Goal: Complete application form

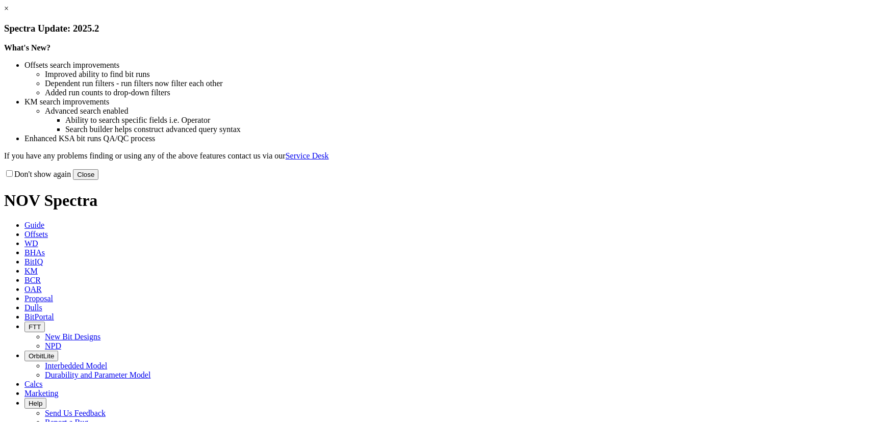
click at [98, 180] on button "Close" at bounding box center [86, 174] width 26 height 11
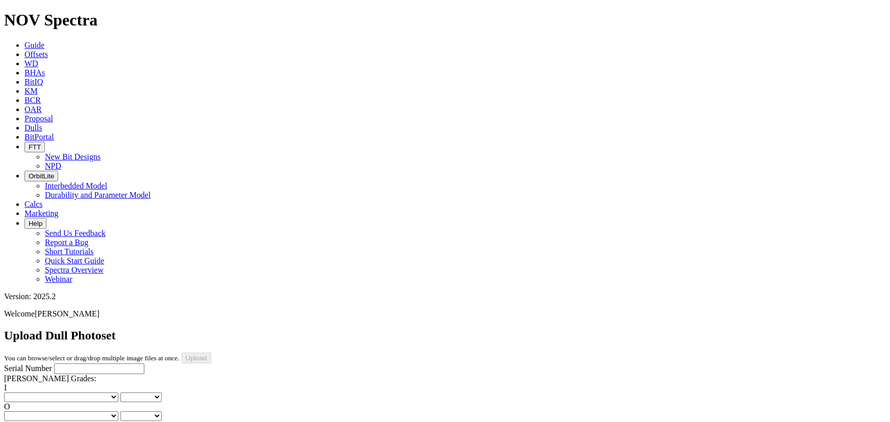
click at [45, 393] on select "No lost, worn or damaged cutters 0 1 2 3 4 5 6 7 8 No diamond table left on any…" at bounding box center [61, 398] width 114 height 10
select select "number:8"
click at [20, 393] on select "No lost, worn or damaged cutters 0 1 2 3 4 5 6 7 8 No diamond table left on any…" at bounding box center [61, 398] width 114 height 10
select select "number:8"
click at [85, 412] on select "No lost, worn or damaged cutters 0 1 2 3 4 5 6 7 8 No diamond table left on any…" at bounding box center [61, 417] width 114 height 10
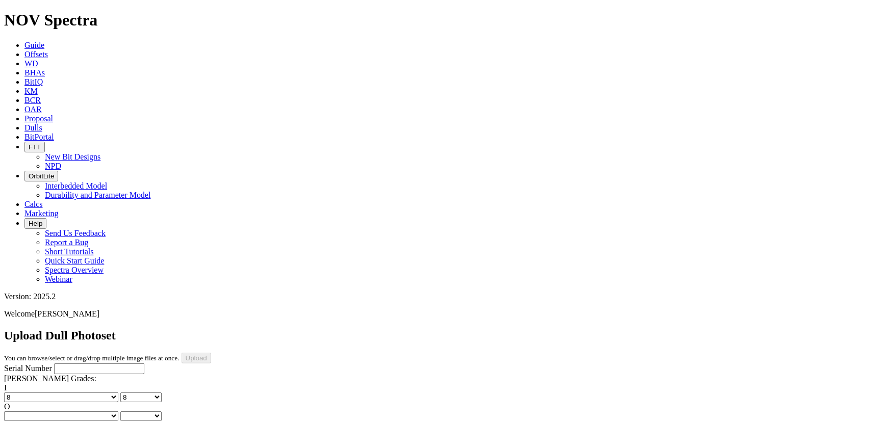
select select "number:0"
click at [72, 412] on select "No lost, worn or damaged cutters 0 1 2 3 4 5 6 7 8 No diamond table left on any…" at bounding box center [61, 417] width 114 height 10
select select "number:0"
select select "string:RO"
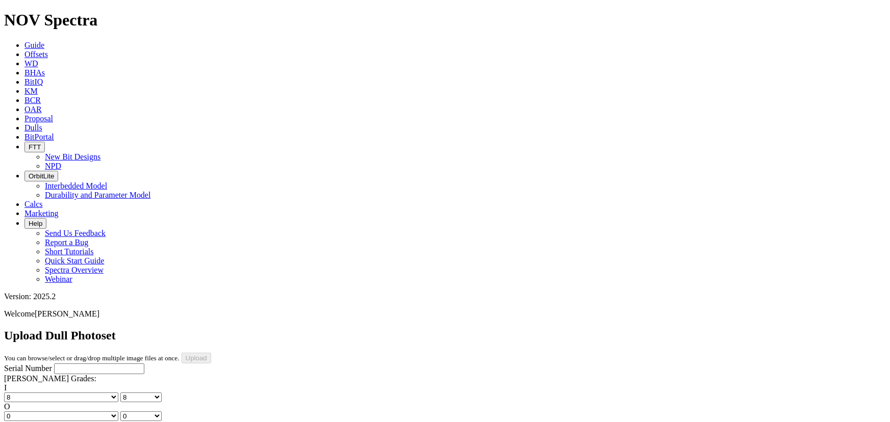
select select "string:RO"
select select "string:S"
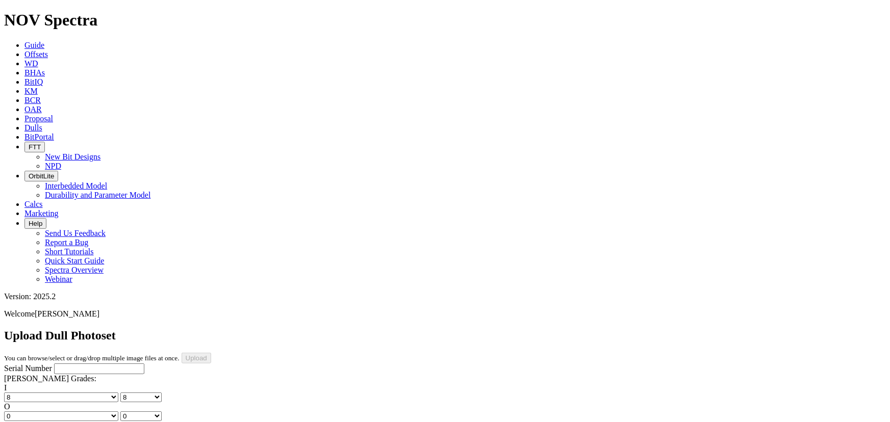
select select "string:S"
select select "string:X"
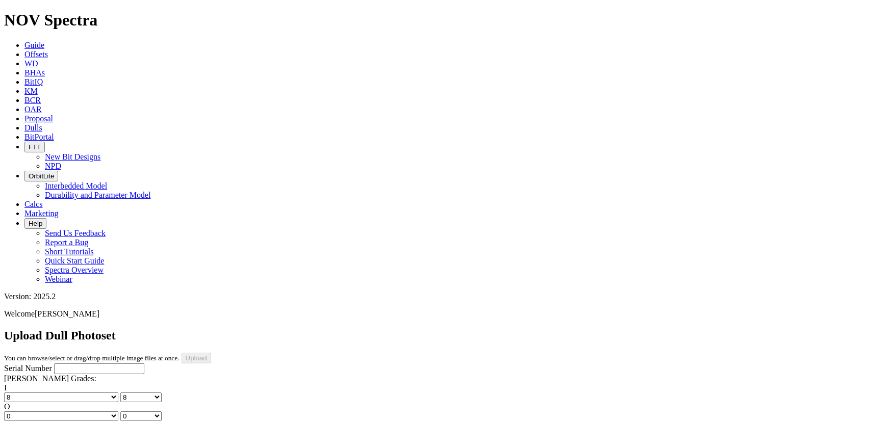
select select "string:I"
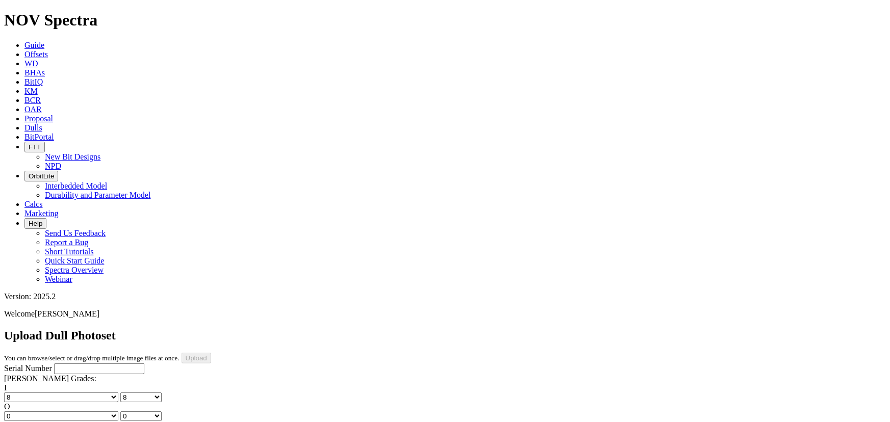
select select "string:WT"
select select "string:_"
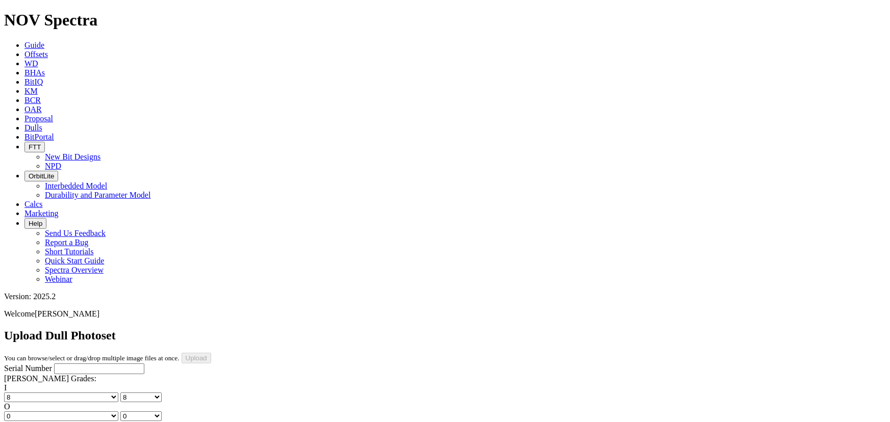
select select "string:_"
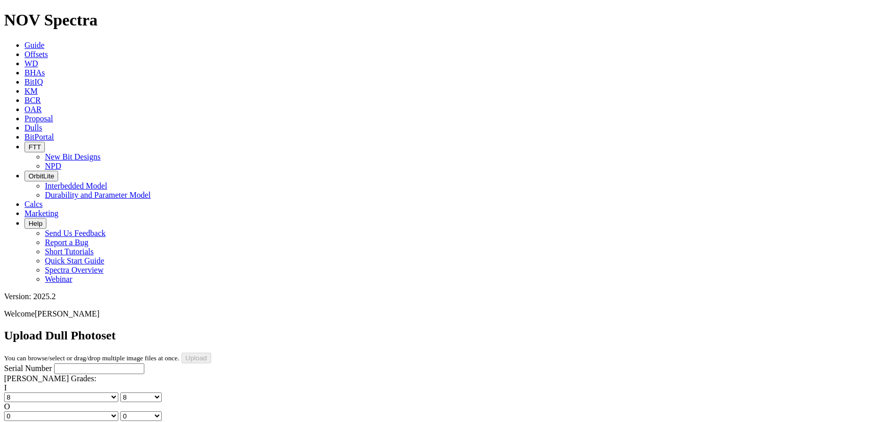
type input "8/19/25"
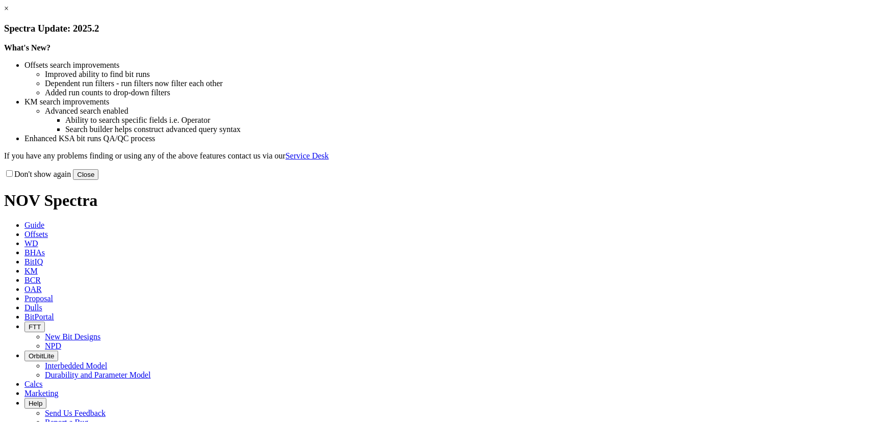
click at [630, 180] on div "Don't show again Close" at bounding box center [445, 174] width 882 height 11
click at [98, 180] on button "Close" at bounding box center [86, 174] width 26 height 11
